Goal: Book appointment/travel/reservation

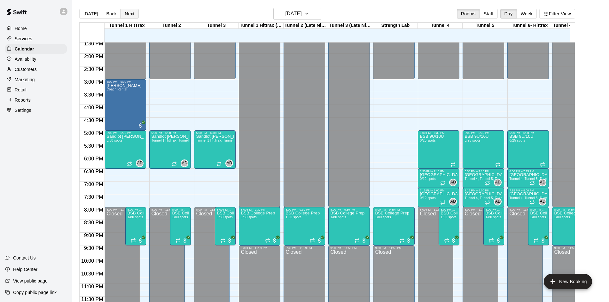
click at [131, 12] on button "Next" at bounding box center [129, 14] width 18 height 10
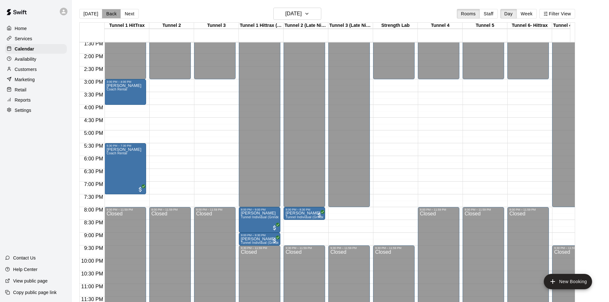
click at [109, 14] on button "Back" at bounding box center [111, 14] width 19 height 10
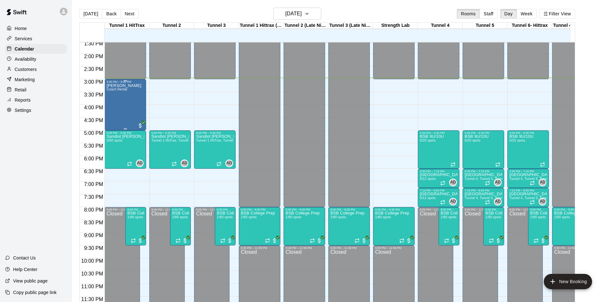
click at [120, 90] on div "[PERSON_NAME] Coach Rental" at bounding box center [123, 234] width 35 height 302
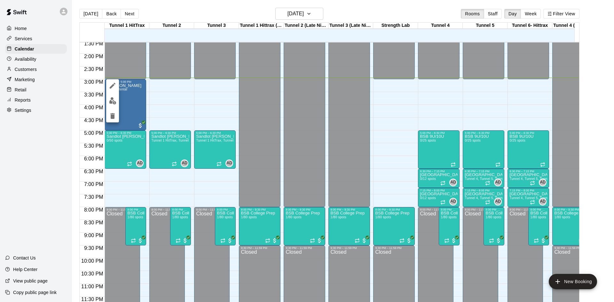
drag, startPoint x: 129, startPoint y: 95, endPoint x: 225, endPoint y: 94, distance: 95.9
click at [225, 94] on div at bounding box center [307, 151] width 614 height 302
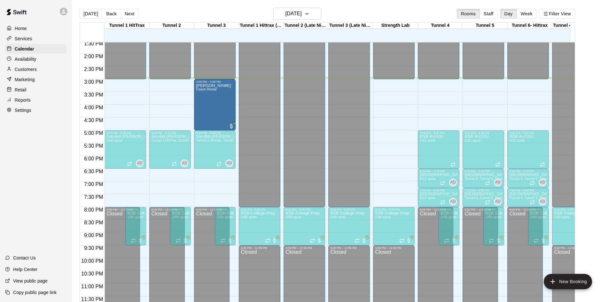
drag, startPoint x: 125, startPoint y: 94, endPoint x: 223, endPoint y: 96, distance: 98.1
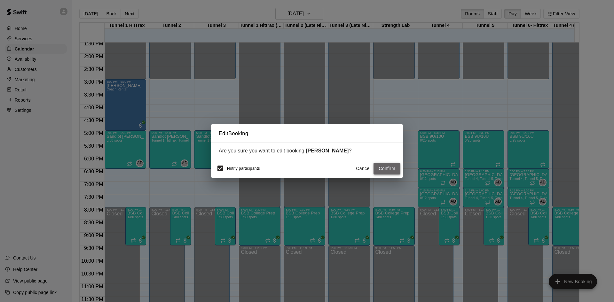
click at [394, 168] on button "Confirm" at bounding box center [386, 169] width 27 height 12
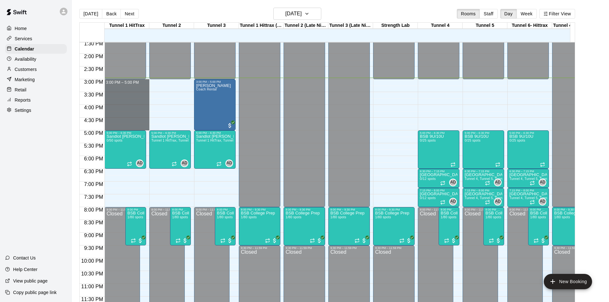
drag, startPoint x: 127, startPoint y: 76, endPoint x: 136, endPoint y: 122, distance: 47.1
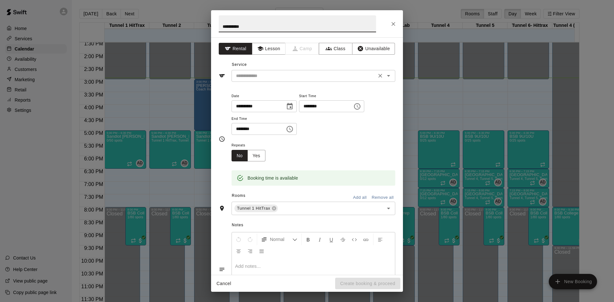
click at [387, 76] on icon "Open" at bounding box center [388, 76] width 3 height 2
type input "**********"
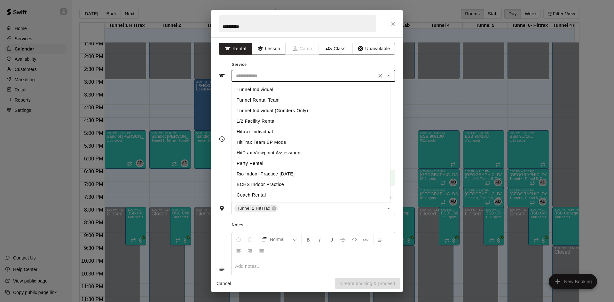
click at [251, 193] on li "Coach Rental" at bounding box center [310, 195] width 159 height 11
type input "**********"
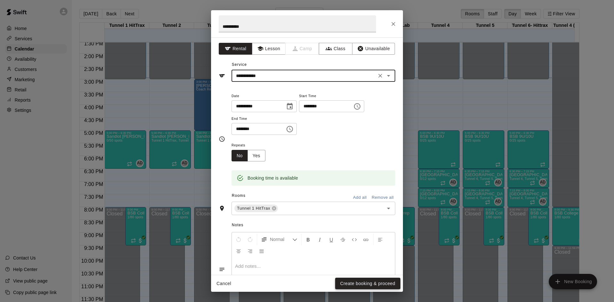
click at [357, 284] on button "Create booking & proceed" at bounding box center [367, 284] width 65 height 12
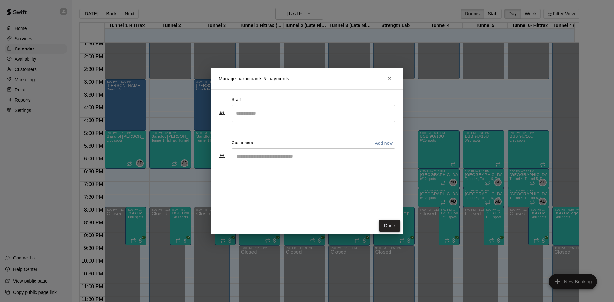
click at [395, 222] on button "Done" at bounding box center [389, 226] width 21 height 12
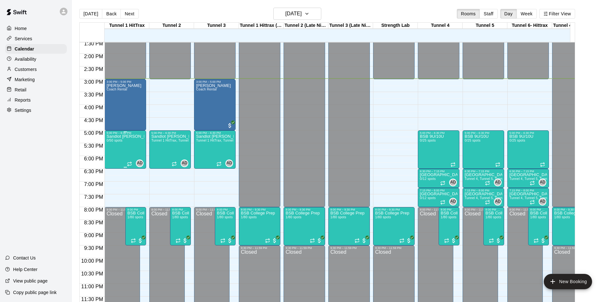
click at [126, 136] on div "Sandlot [PERSON_NAME] 0/50 spots" at bounding box center [125, 286] width 38 height 302
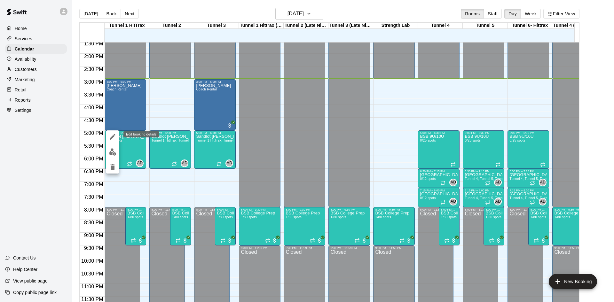
click at [111, 136] on icon "edit" at bounding box center [113, 137] width 8 height 8
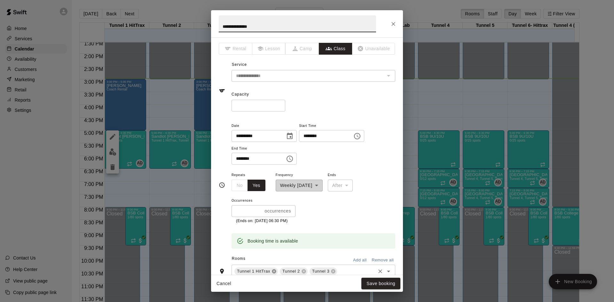
click at [274, 273] on icon at bounding box center [274, 271] width 4 height 4
click at [391, 284] on button "Save booking" at bounding box center [380, 284] width 39 height 12
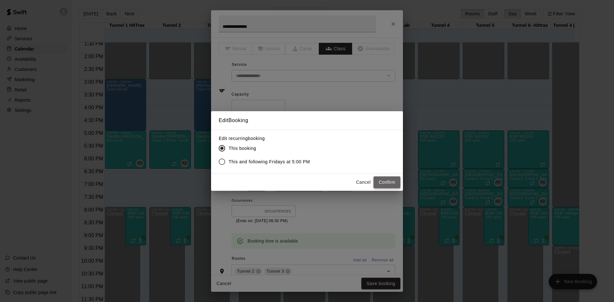
click at [388, 182] on button "Confirm" at bounding box center [386, 182] width 27 height 12
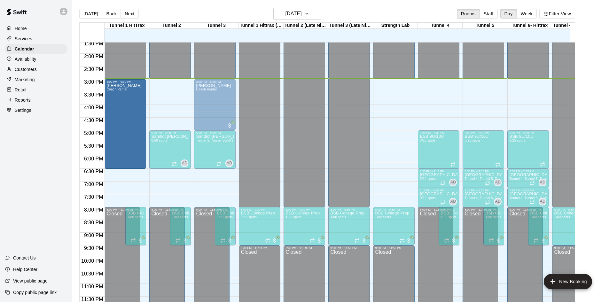
drag, startPoint x: 126, startPoint y: 124, endPoint x: 129, endPoint y: 168, distance: 43.9
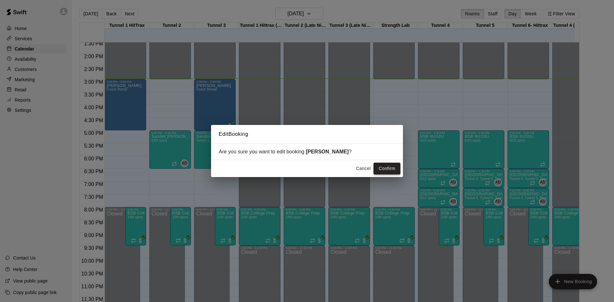
click at [385, 165] on button "Confirm" at bounding box center [386, 169] width 27 height 12
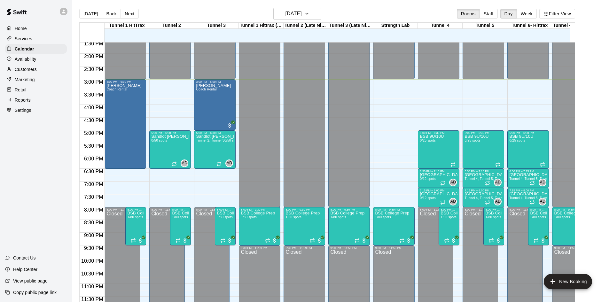
click at [385, 165] on div "12:00 AM – 3:00 PM Closed 8:00 PM – 9:30 PM [GEOGRAPHIC_DATA] Prep 1/80 spots 9…" at bounding box center [394, 3] width 42 height 614
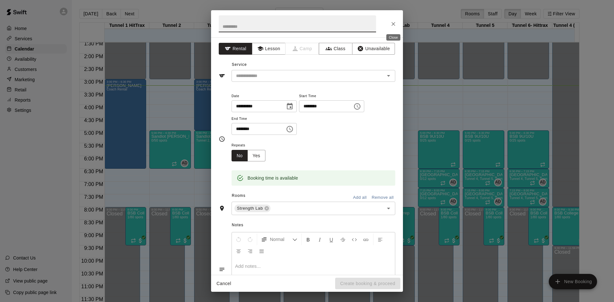
click at [390, 24] on icon "Close" at bounding box center [393, 24] width 6 height 6
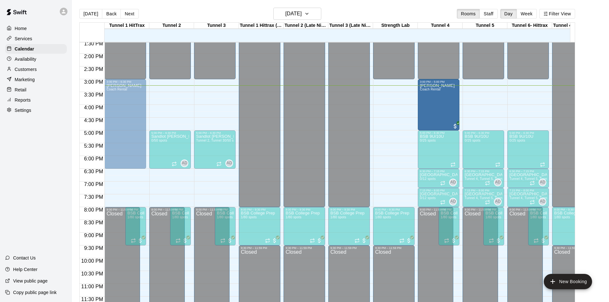
drag, startPoint x: 212, startPoint y: 103, endPoint x: 440, endPoint y: 107, distance: 228.2
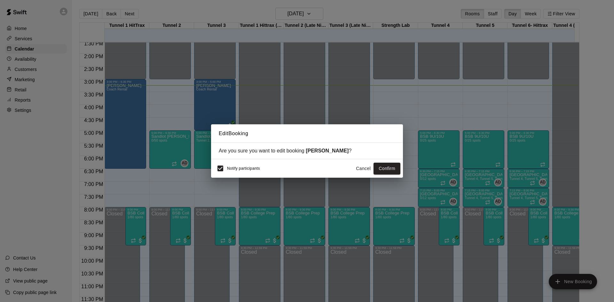
click at [382, 171] on button "Confirm" at bounding box center [386, 169] width 27 height 12
